Goal: Book appointment/travel/reservation

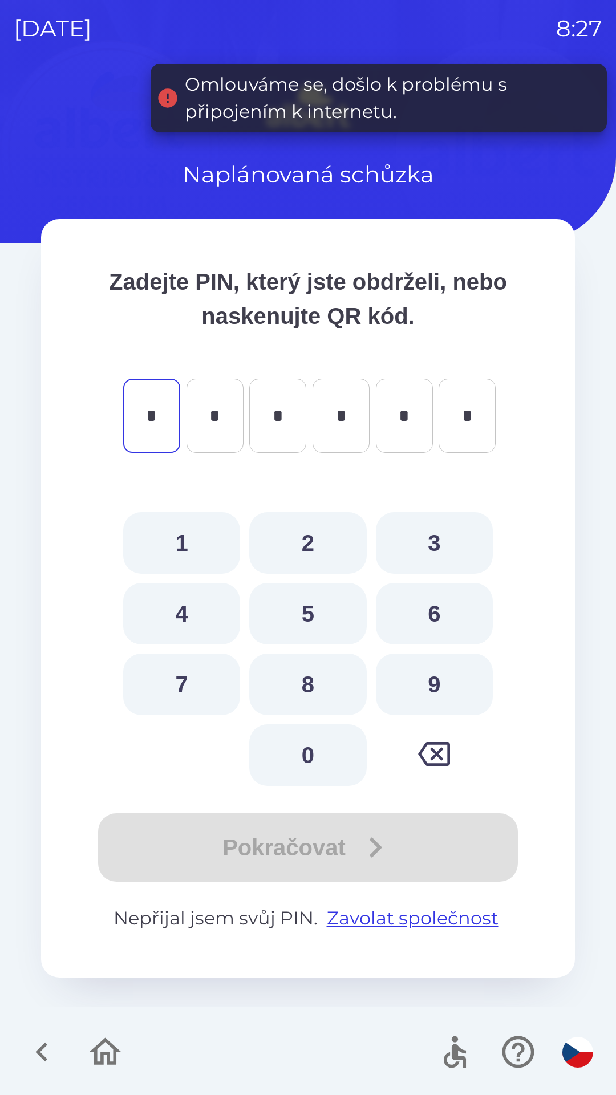
click at [311, 742] on button "0" at bounding box center [307, 755] width 117 height 62
type input "*"
click at [416, 674] on button "9" at bounding box center [434, 685] width 117 height 62
type input "*"
click at [420, 675] on button "9" at bounding box center [434, 685] width 117 height 62
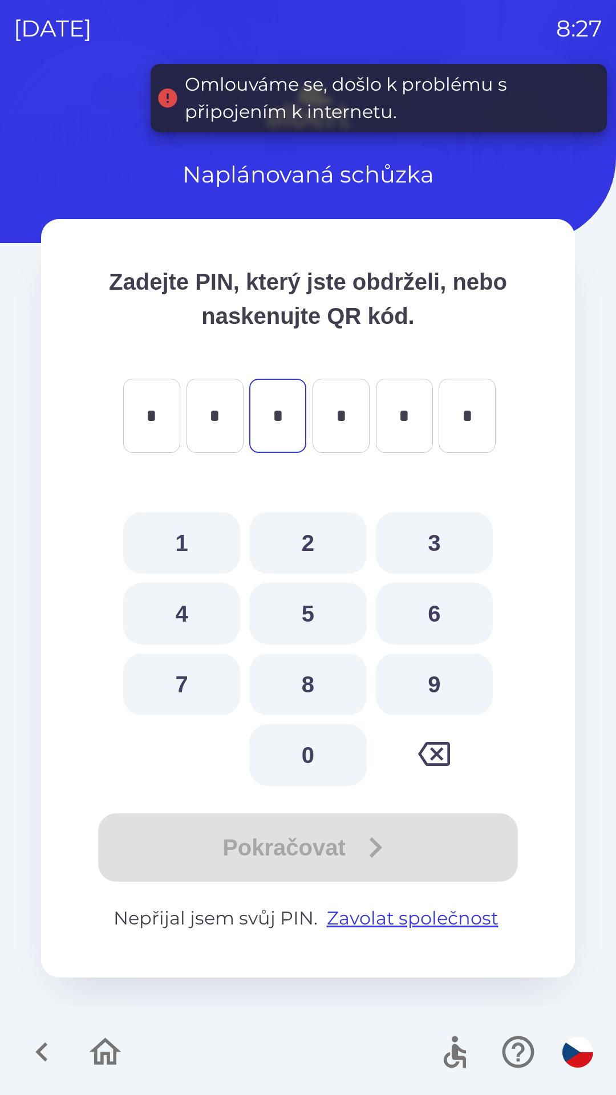
type input "*"
click at [420, 595] on button "6" at bounding box center [434, 614] width 117 height 62
type input "*"
click at [187, 665] on button "7" at bounding box center [181, 685] width 117 height 62
type input "*"
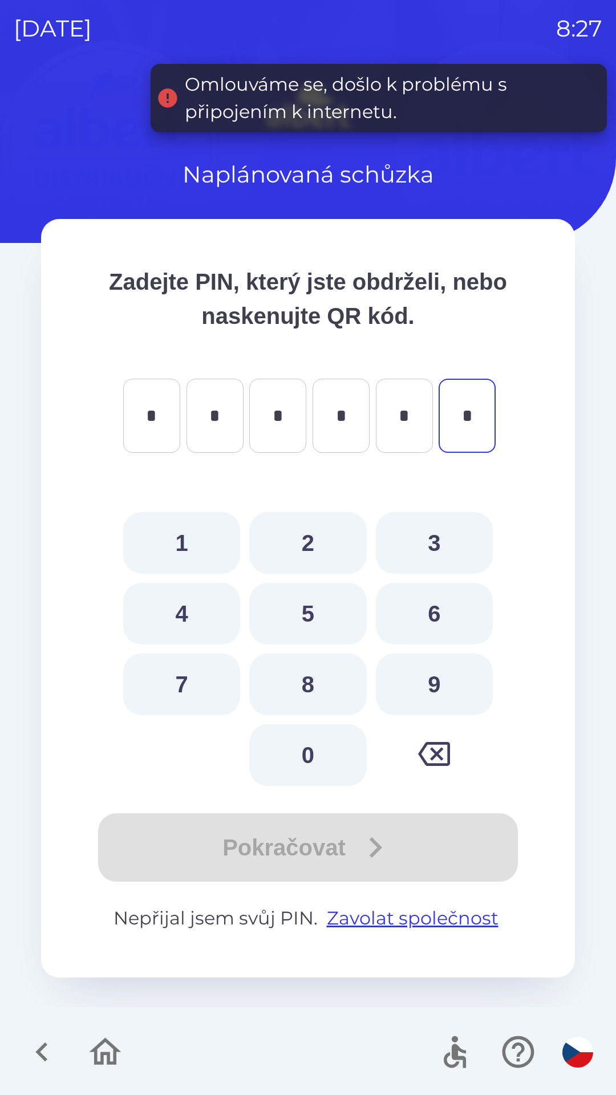
click at [419, 524] on button "3" at bounding box center [434, 543] width 117 height 62
type input "*"
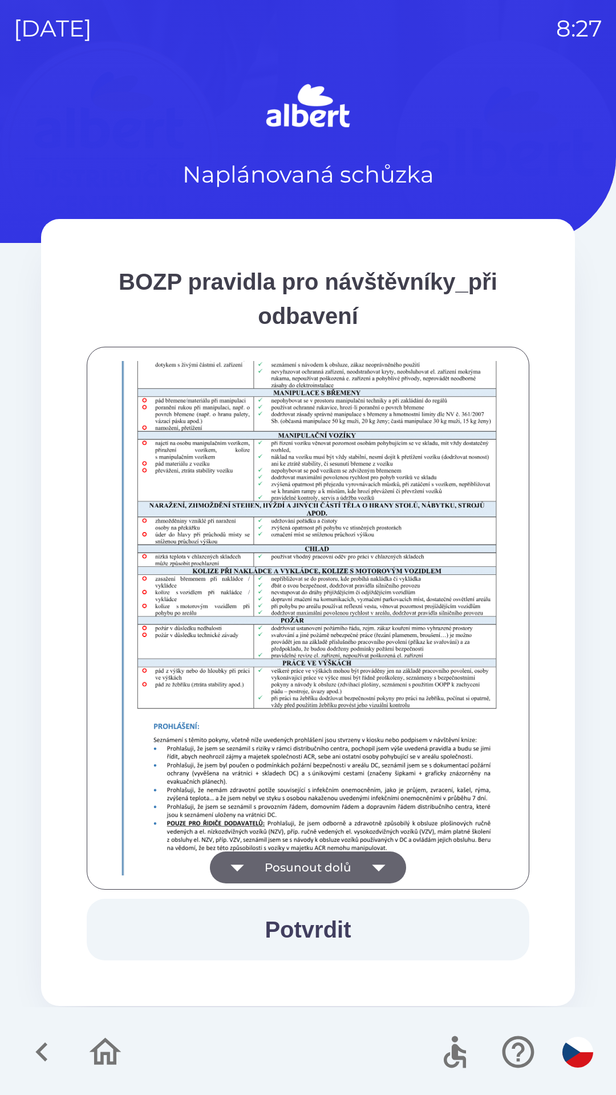
scroll to position [801, 0]
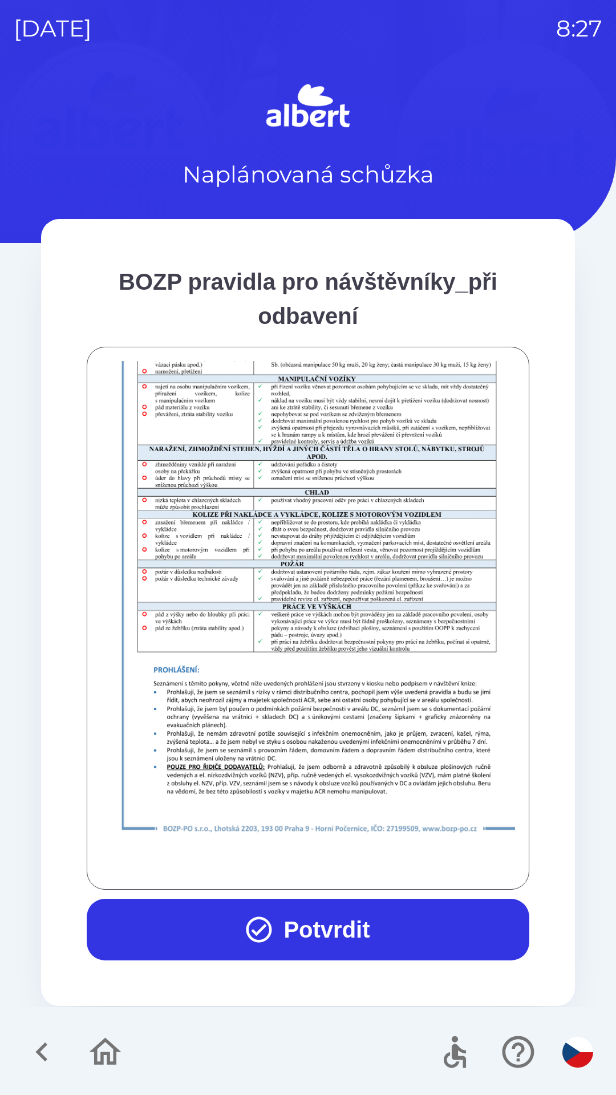
click at [325, 934] on button "Potvrdit" at bounding box center [308, 930] width 443 height 62
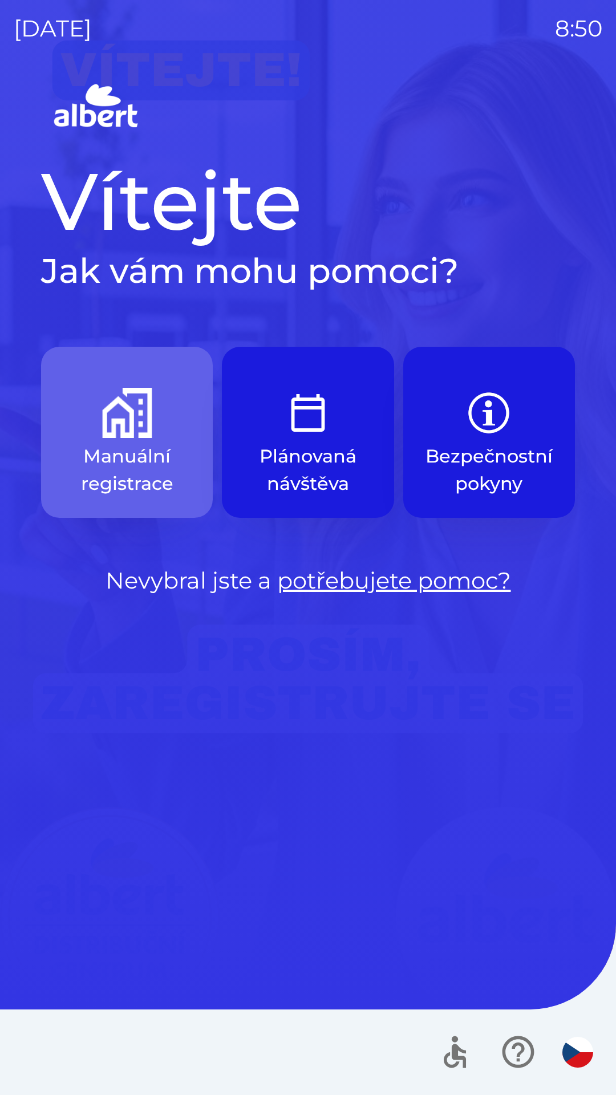
click at [116, 423] on img "button" at bounding box center [127, 413] width 50 height 50
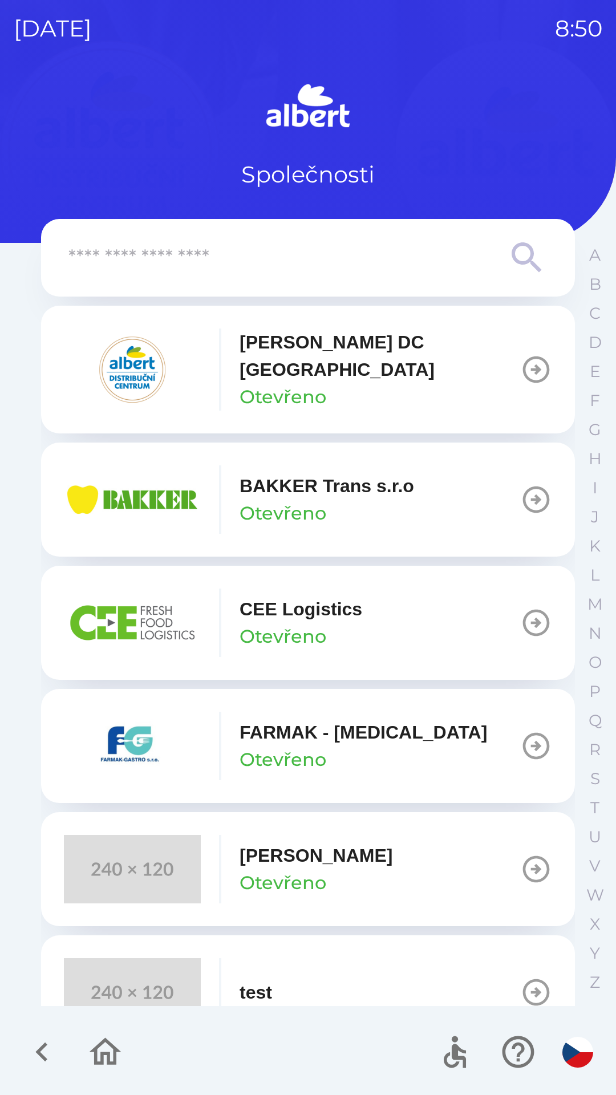
click at [257, 474] on p "BAKKER Trans s.r.o" at bounding box center [327, 485] width 174 height 27
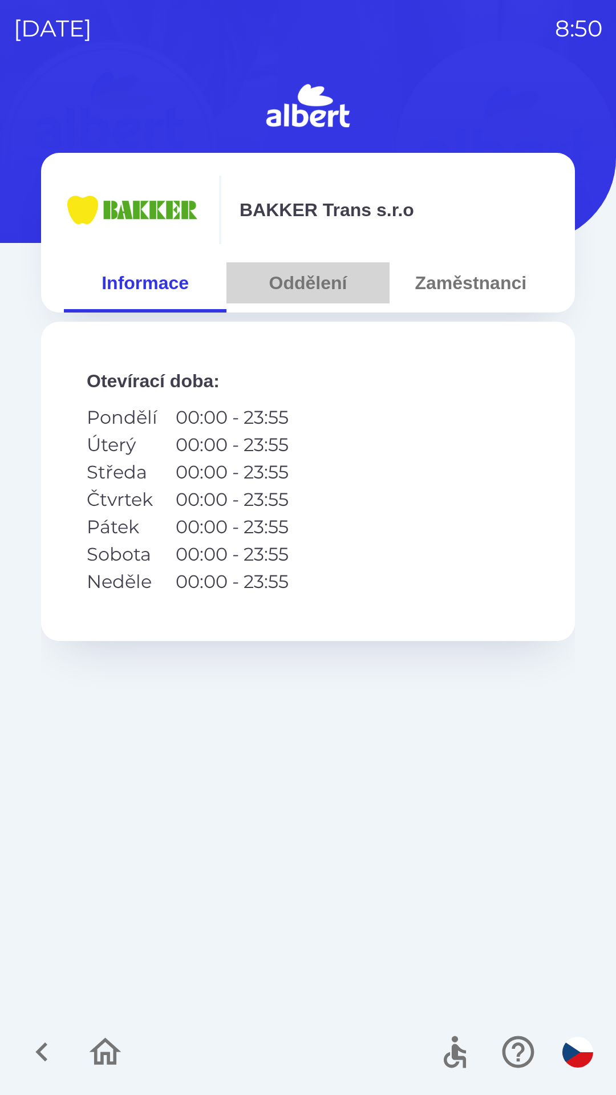
click at [292, 282] on button "Oddělení" at bounding box center [307, 282] width 163 height 41
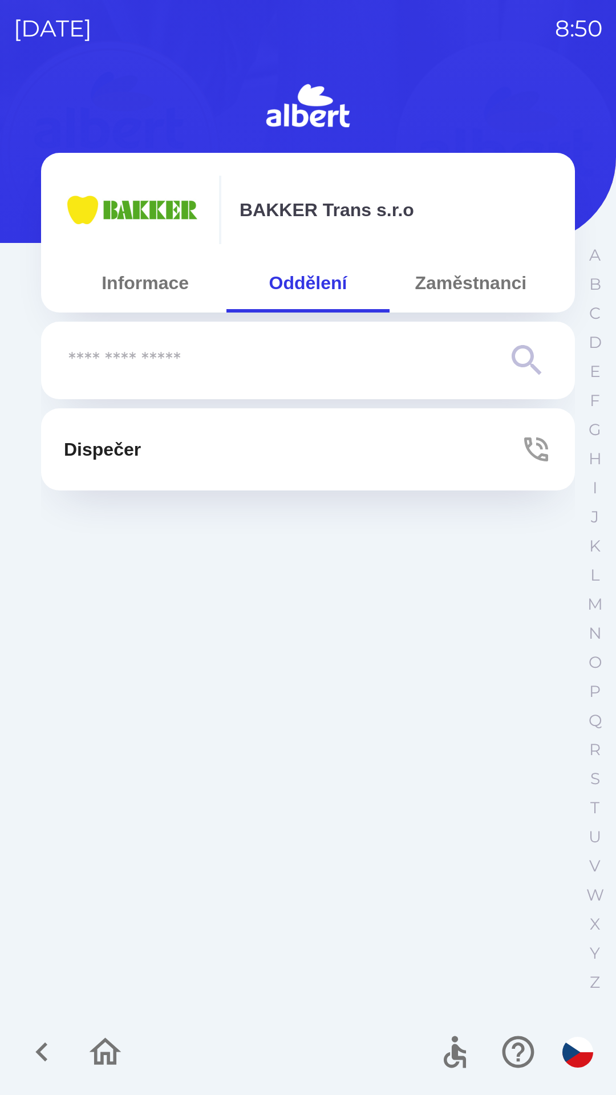
click at [123, 445] on p "Dispečer" at bounding box center [102, 449] width 77 height 27
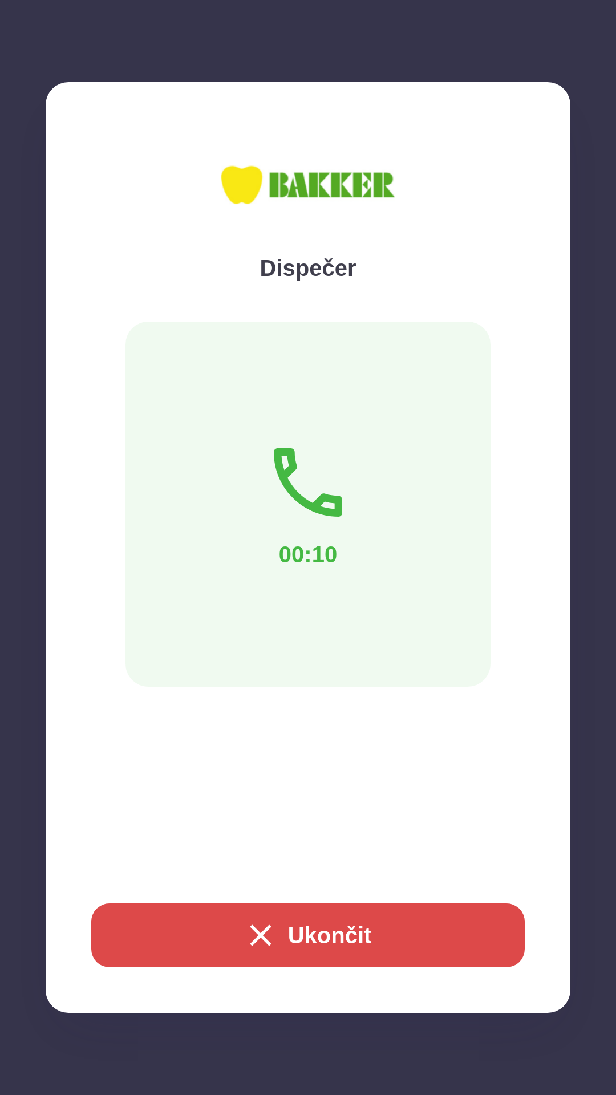
click at [262, 939] on icon "button" at bounding box center [260, 935] width 36 height 36
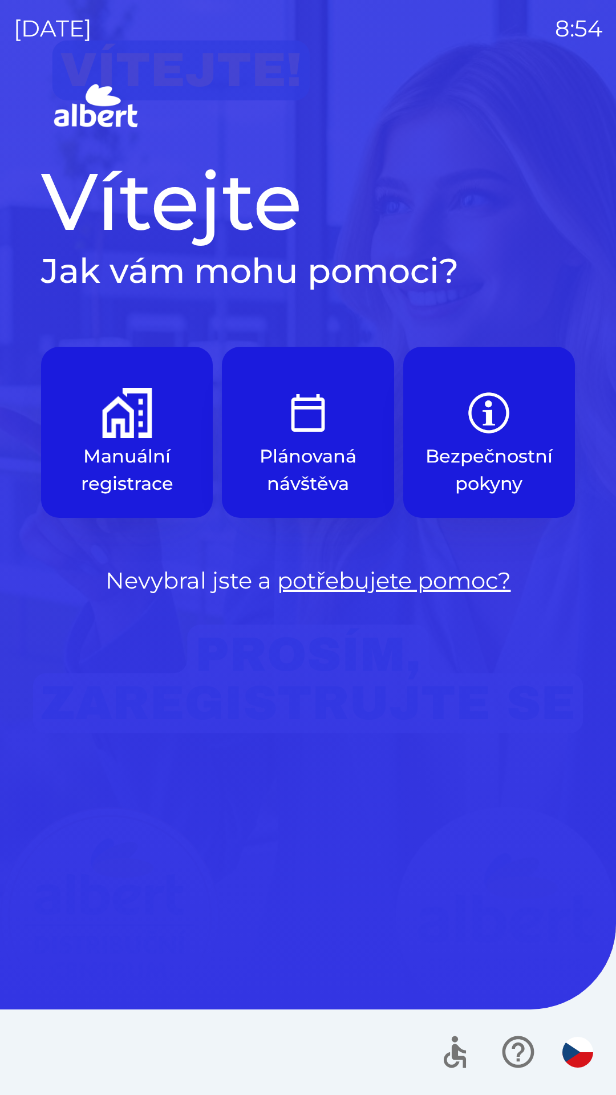
click at [137, 434] on img "button" at bounding box center [127, 413] width 50 height 50
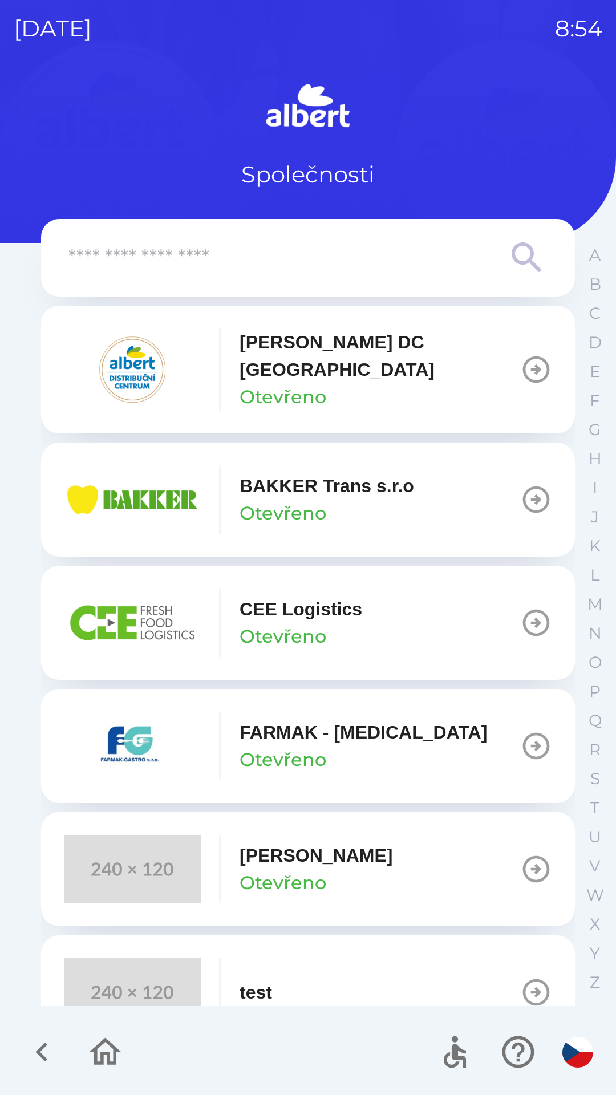
click at [268, 254] on input "text" at bounding box center [284, 257] width 433 height 31
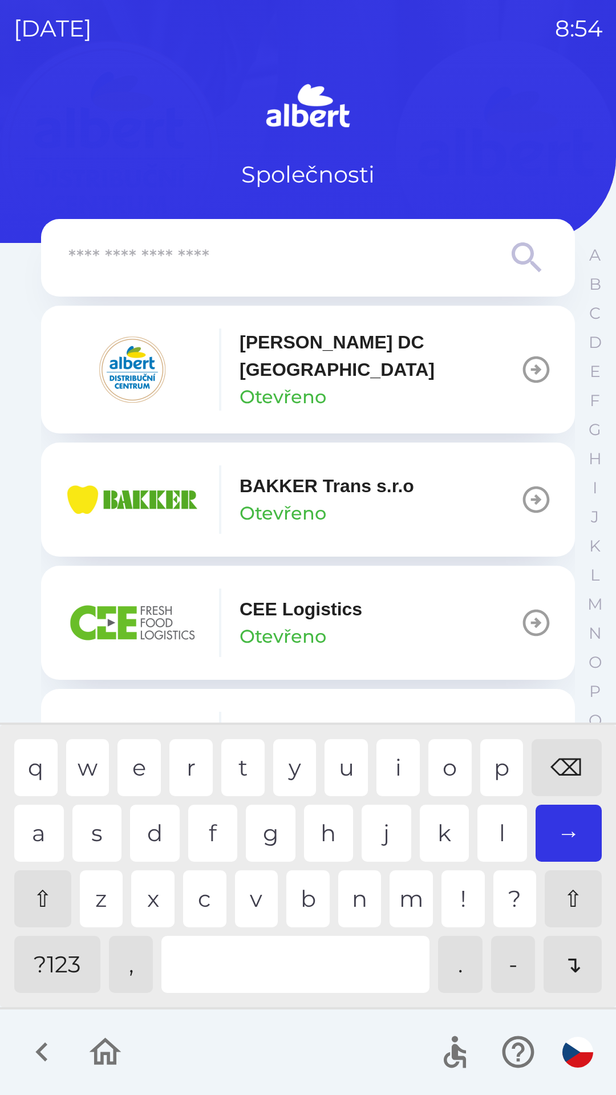
click at [288, 383] on p "Otevřeno" at bounding box center [283, 396] width 87 height 27
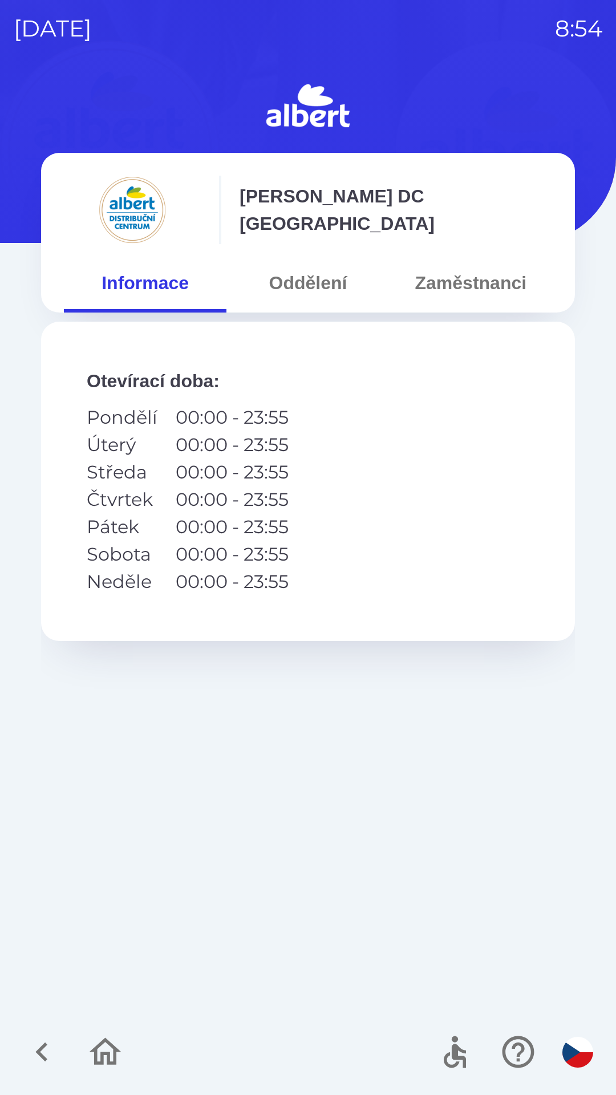
click at [496, 275] on button "Zaměstnanci" at bounding box center [470, 282] width 163 height 41
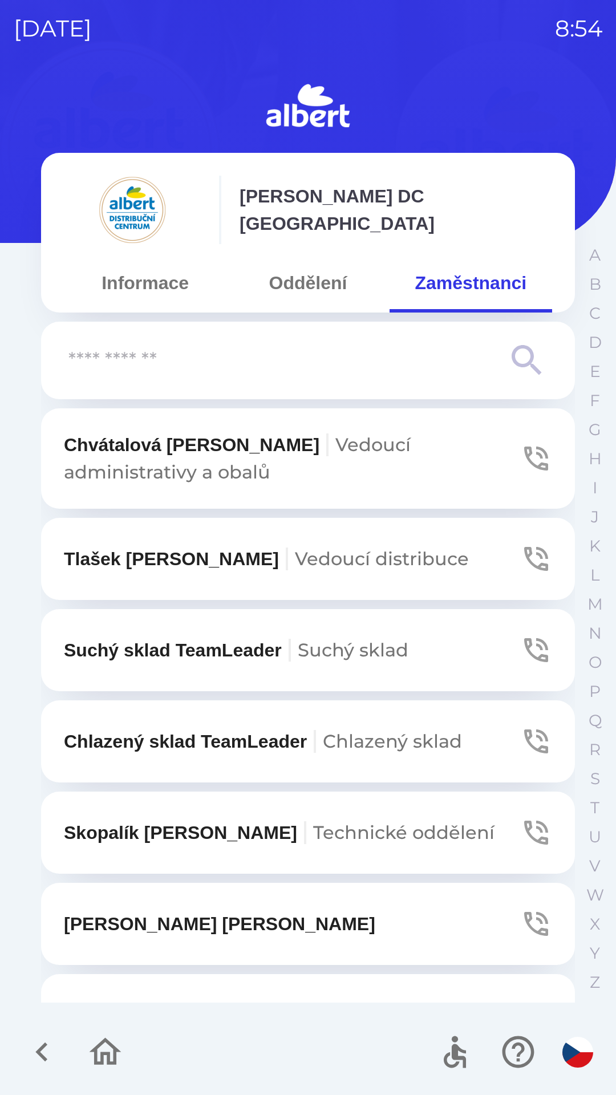
click at [220, 357] on input "text" at bounding box center [284, 360] width 433 height 31
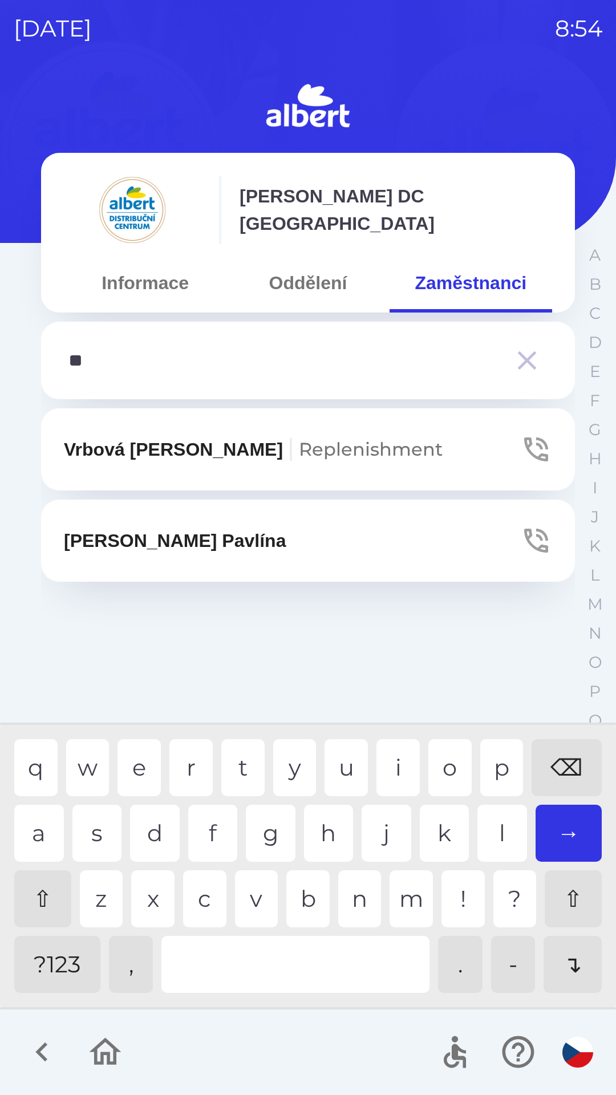
click at [450, 757] on div "o" at bounding box center [449, 767] width 43 height 57
type input "***"
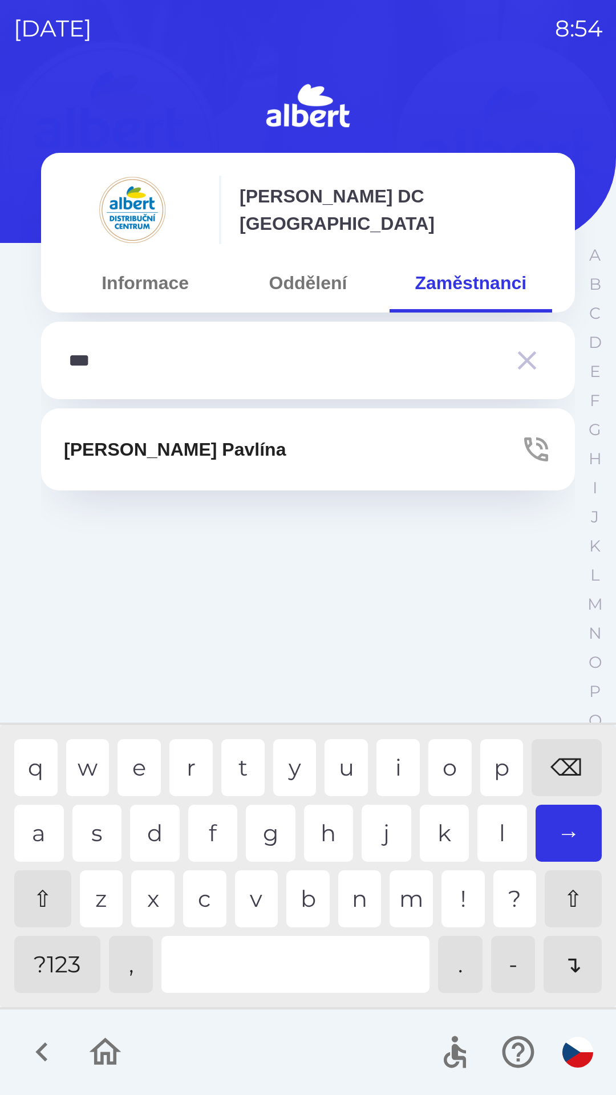
click at [332, 824] on div "h" at bounding box center [329, 833] width 50 height 57
click at [535, 444] on icon "button" at bounding box center [536, 449] width 32 height 32
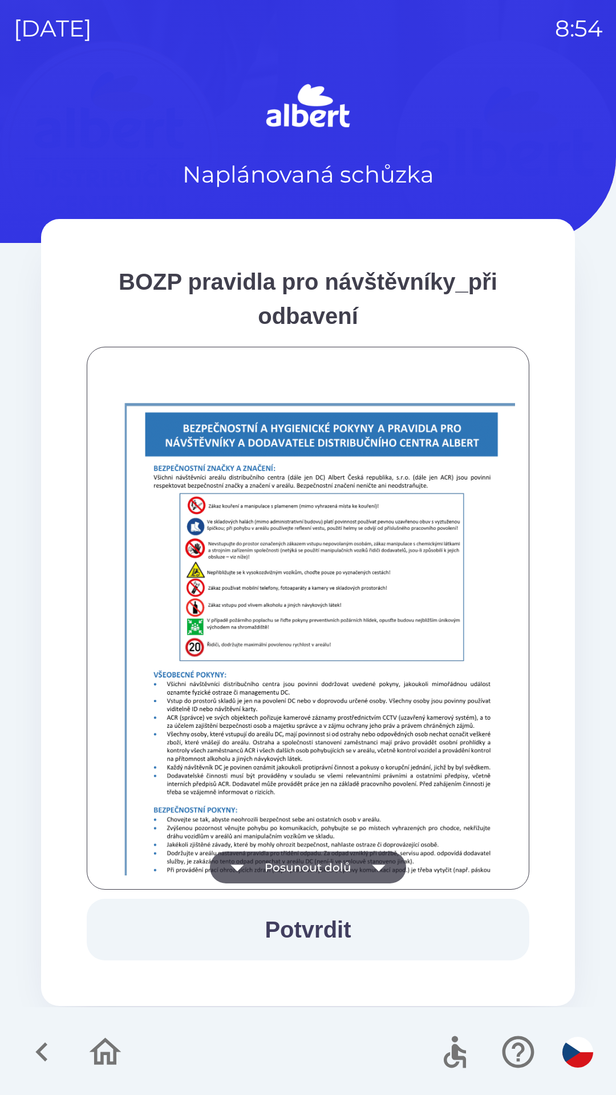
click at [378, 861] on icon "button" at bounding box center [379, 867] width 32 height 32
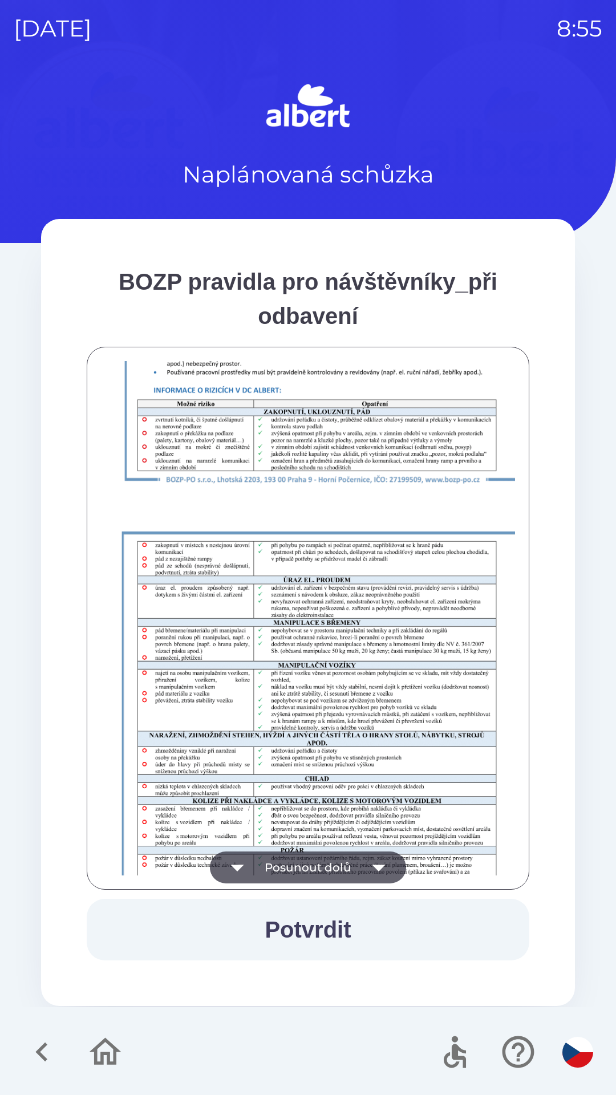
click at [335, 911] on button "Potvrdit" at bounding box center [308, 930] width 443 height 62
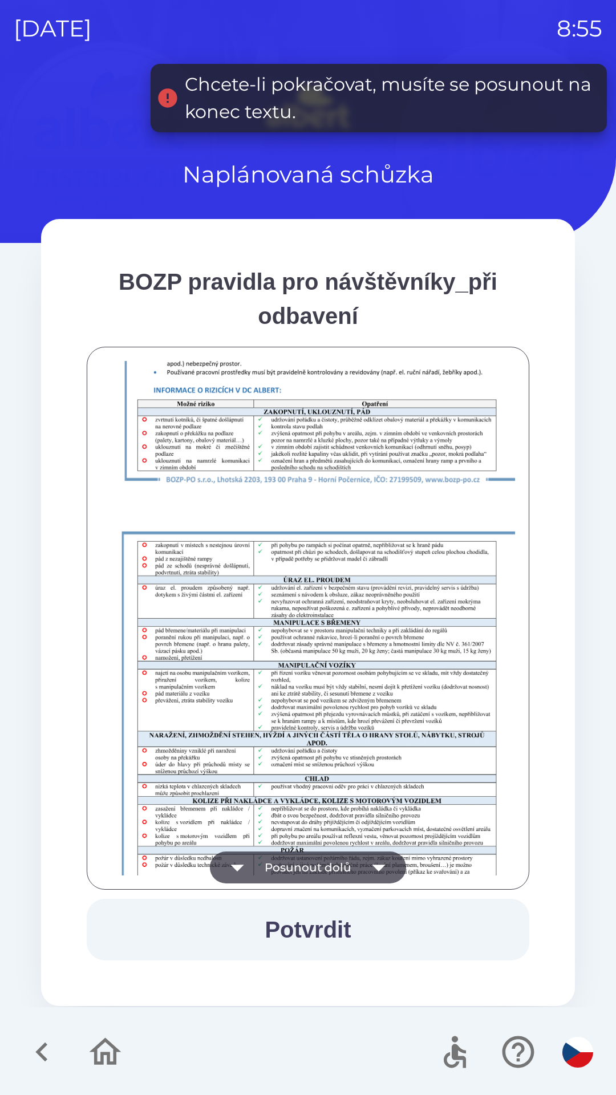
click at [382, 861] on icon "button" at bounding box center [379, 867] width 32 height 32
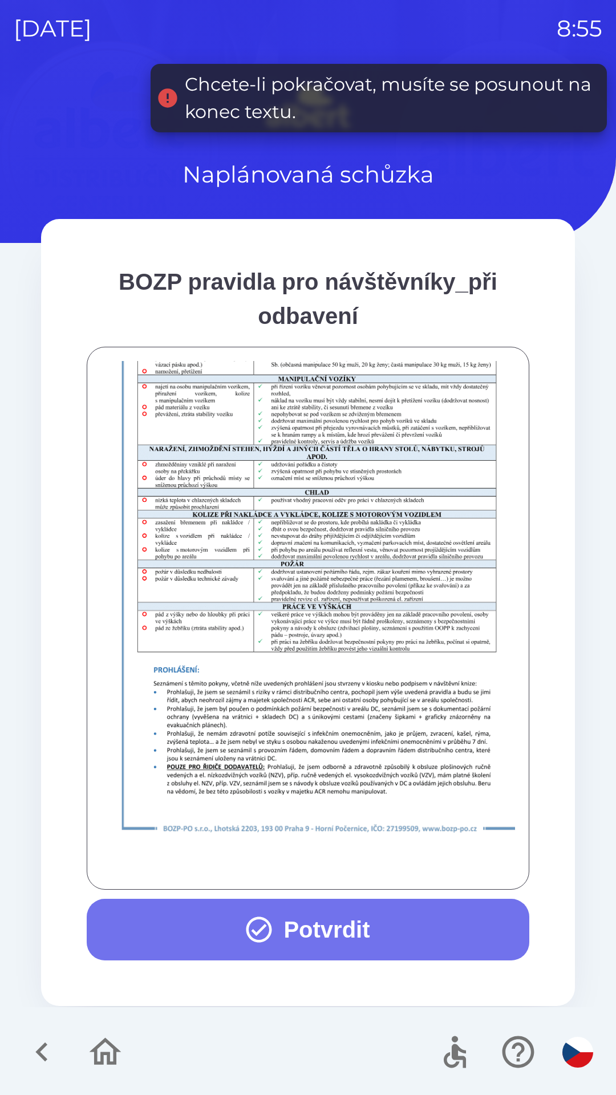
click at [331, 923] on button "Potvrdit" at bounding box center [308, 930] width 443 height 62
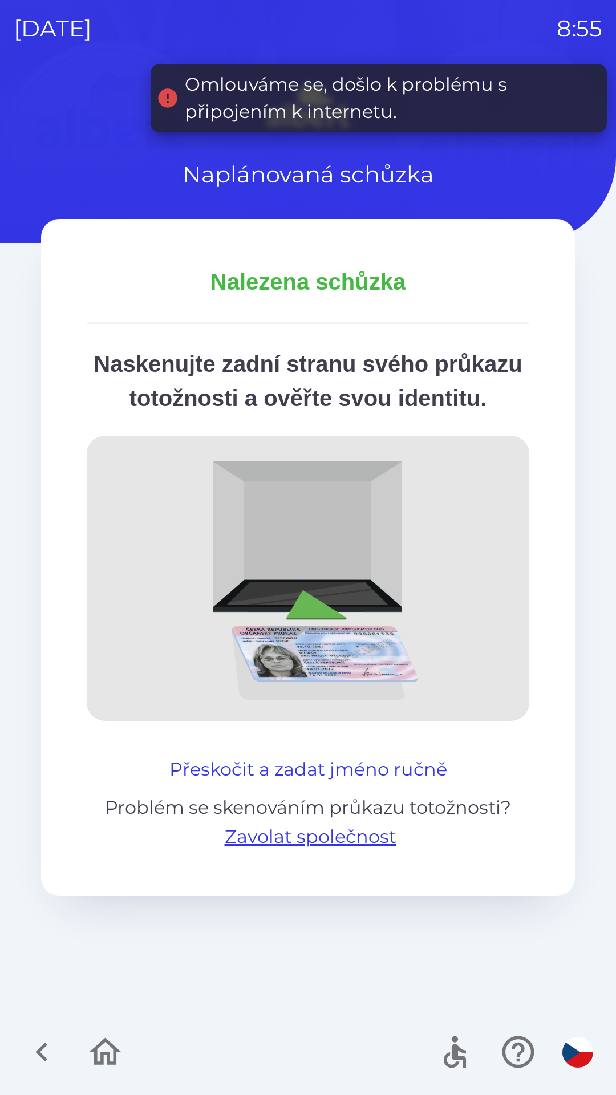
click at [359, 783] on button "Přeskočit a zadat jméno ručně" at bounding box center [308, 769] width 287 height 27
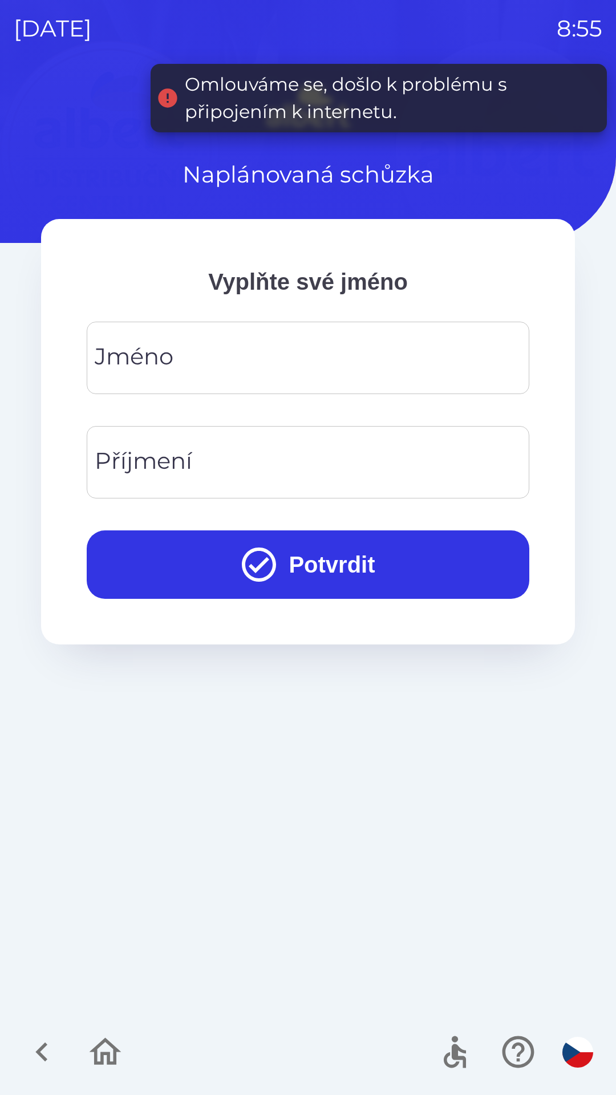
click at [158, 348] on div "[PERSON_NAME]" at bounding box center [308, 358] width 443 height 72
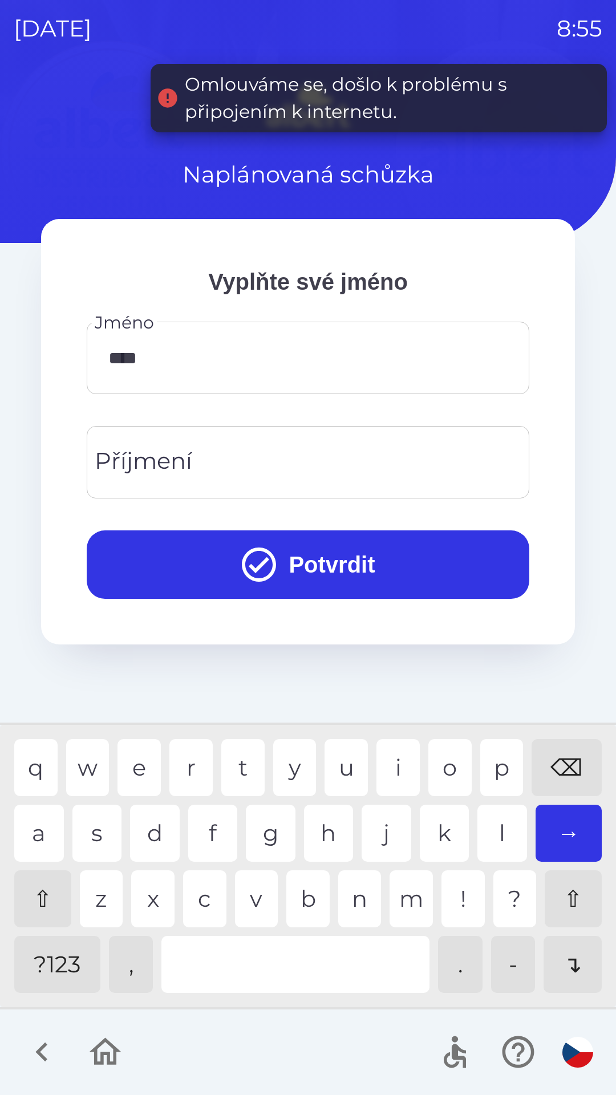
click at [440, 760] on div "o" at bounding box center [449, 767] width 43 height 57
type input "*****"
click at [152, 463] on div "Příjmení Příjmení" at bounding box center [308, 462] width 443 height 72
click at [65, 818] on div "a s d f g h j k l →" at bounding box center [307, 833] width 587 height 57
type input "****"
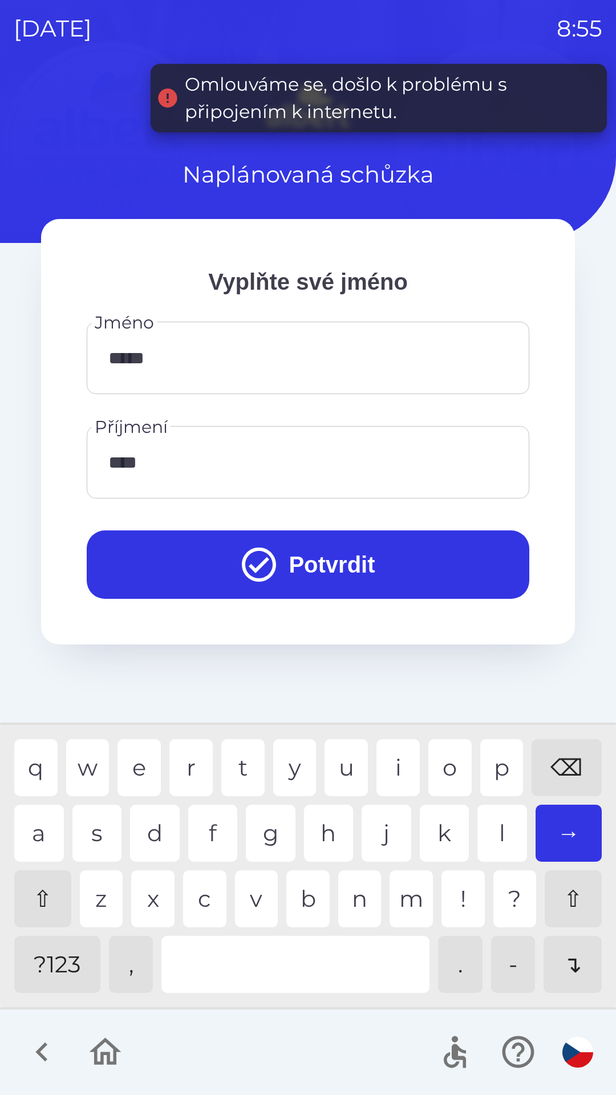
click at [45, 829] on div "a" at bounding box center [39, 833] width 50 height 57
click at [312, 559] on button "Potvrdit" at bounding box center [308, 564] width 443 height 68
